Goal: Book appointment/travel/reservation

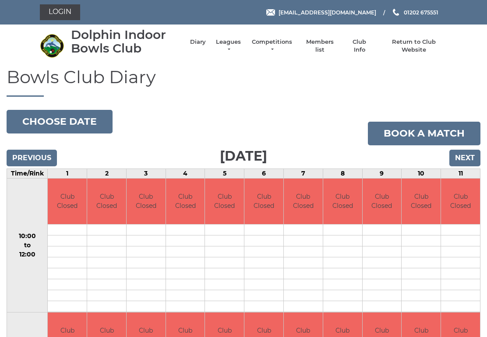
click at [466, 155] on input "Next" at bounding box center [464, 158] width 31 height 17
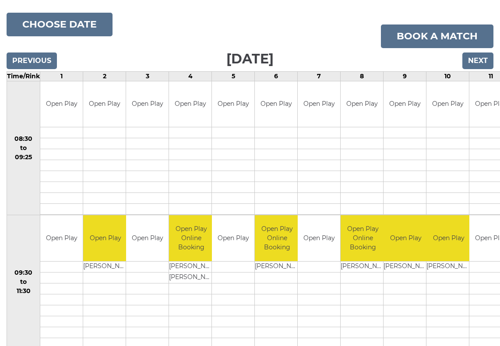
scroll to position [97, 0]
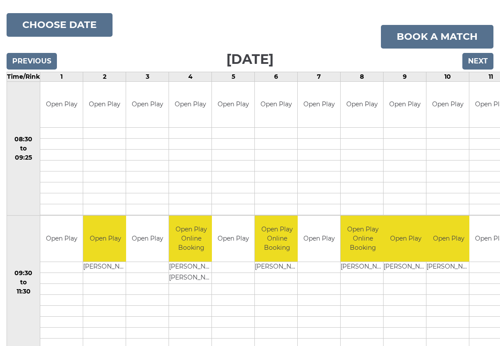
click at [484, 57] on input "Next" at bounding box center [477, 61] width 31 height 17
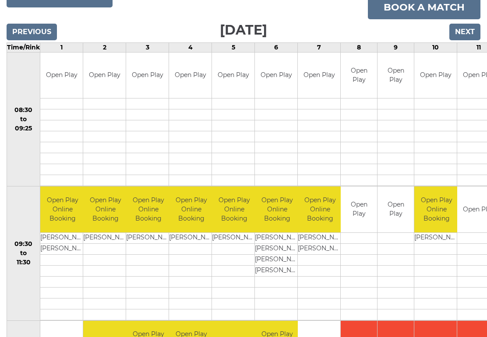
scroll to position [126, 0]
click at [465, 31] on input "Next" at bounding box center [464, 32] width 31 height 17
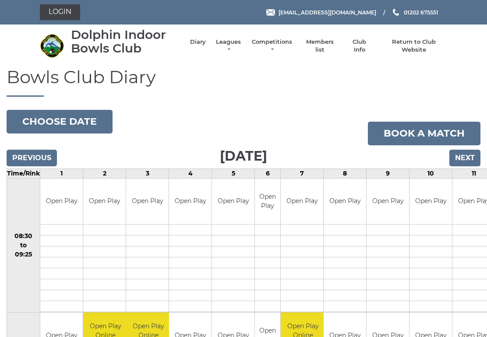
click at [470, 159] on input "Next" at bounding box center [464, 158] width 31 height 17
